Goal: Check status: Check status

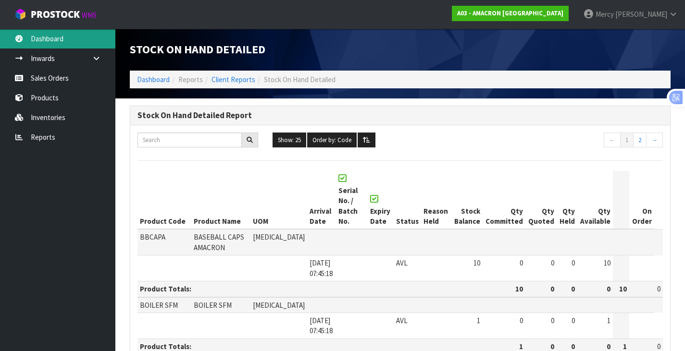
click at [61, 38] on link "Dashboard" at bounding box center [57, 39] width 115 height 20
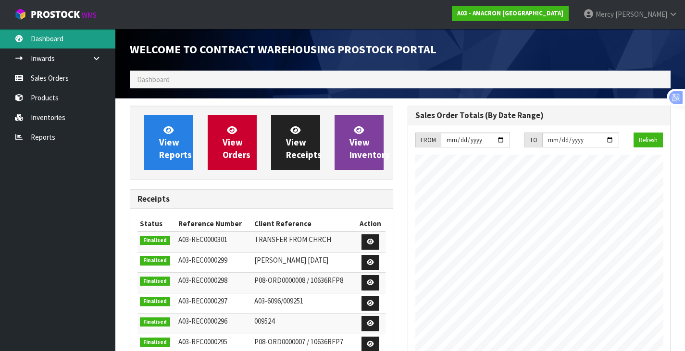
scroll to position [393, 277]
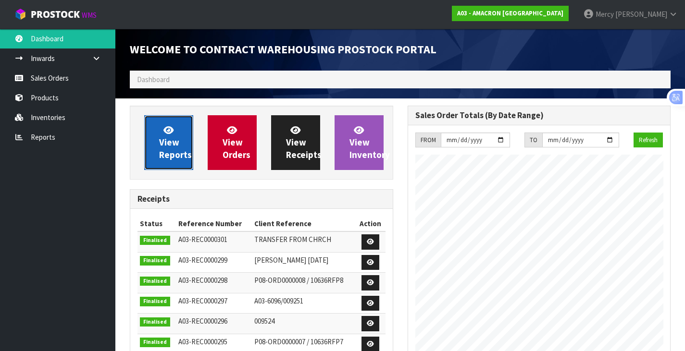
click at [178, 142] on span "View Reports" at bounding box center [175, 143] width 33 height 36
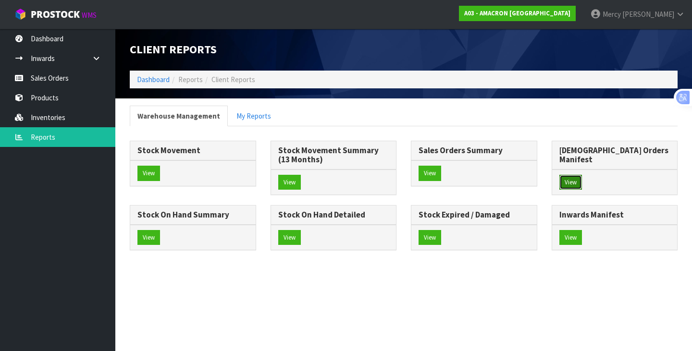
click at [567, 175] on button "View" at bounding box center [571, 182] width 23 height 15
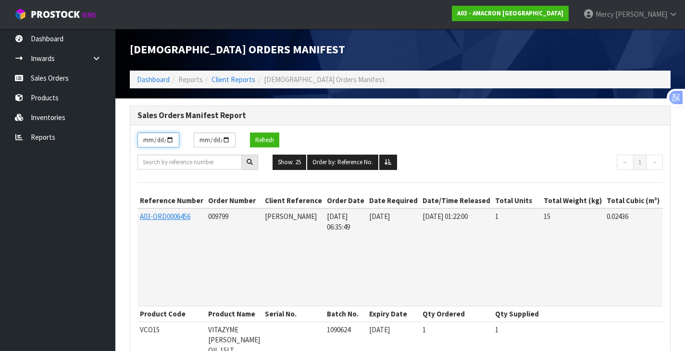
click at [160, 141] on input "[DATE]" at bounding box center [159, 140] width 42 height 15
click at [170, 143] on input "[DATE]" at bounding box center [159, 140] width 42 height 15
type input "[DATE]"
click at [290, 157] on button "Show: 25" at bounding box center [290, 162] width 34 height 15
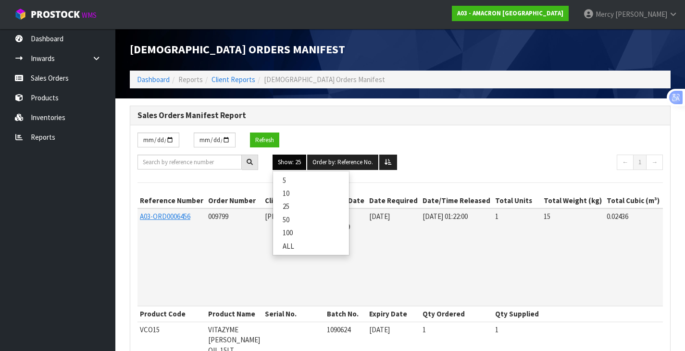
click at [296, 246] on link "ALL" at bounding box center [311, 246] width 76 height 13
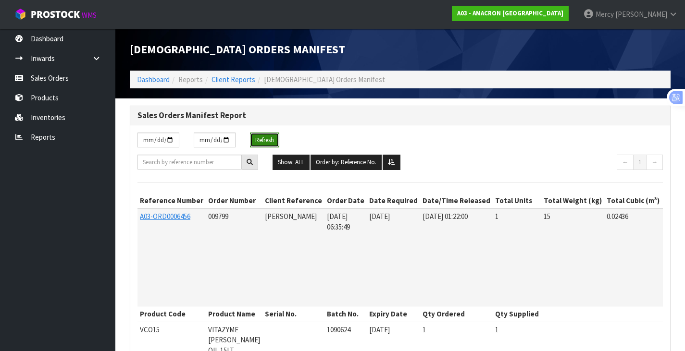
click at [274, 143] on button "Refresh" at bounding box center [264, 140] width 29 height 15
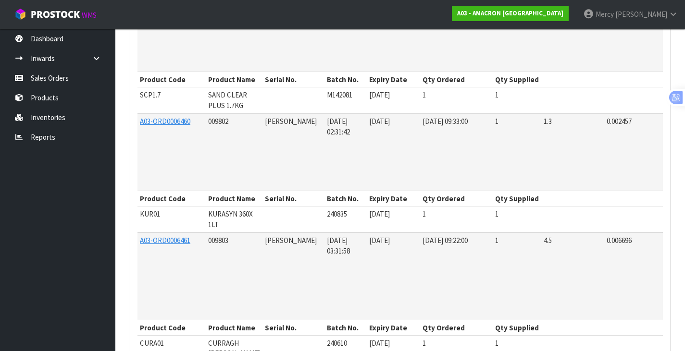
scroll to position [3088, 0]
